Goal: Navigation & Orientation: Go to known website

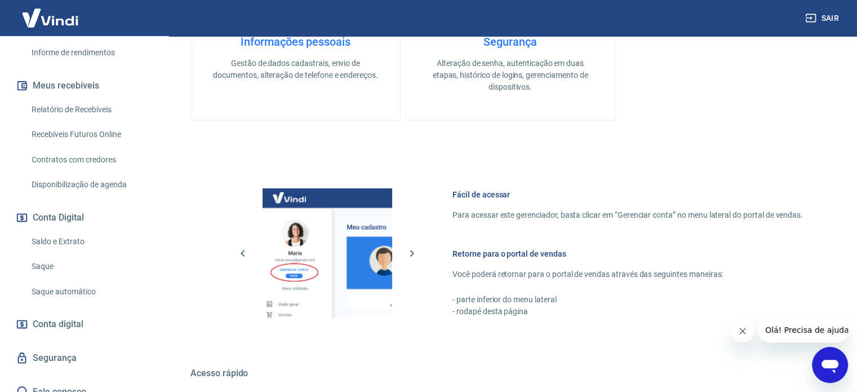
scroll to position [451, 0]
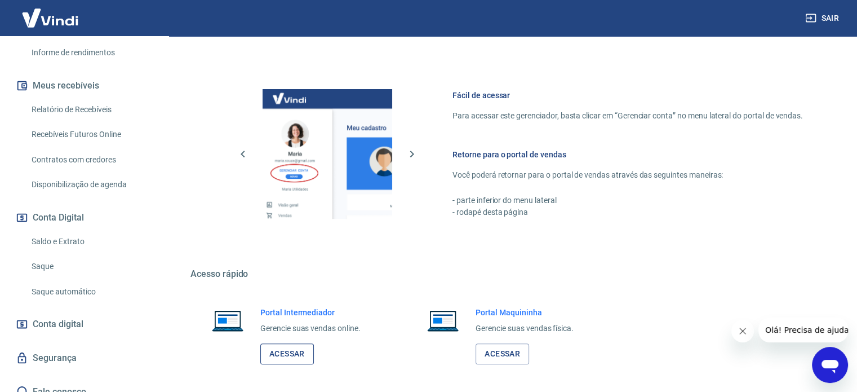
click at [290, 349] on link "Acessar" at bounding box center [287, 353] width 54 height 21
